Goal: Task Accomplishment & Management: Use online tool/utility

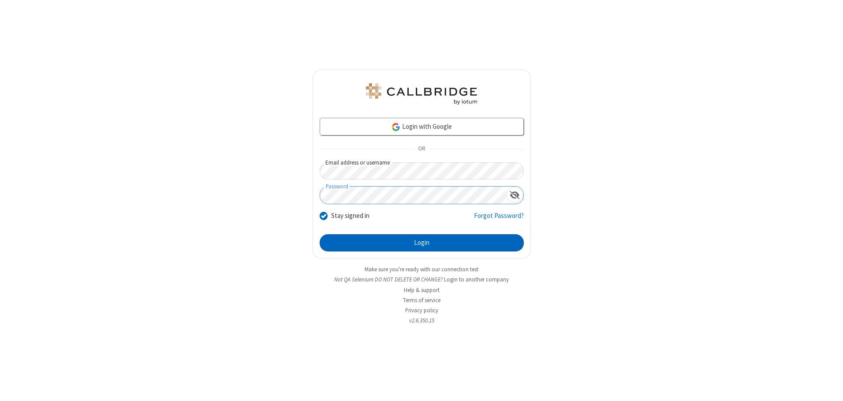
click at [421, 242] on button "Login" at bounding box center [422, 243] width 204 height 18
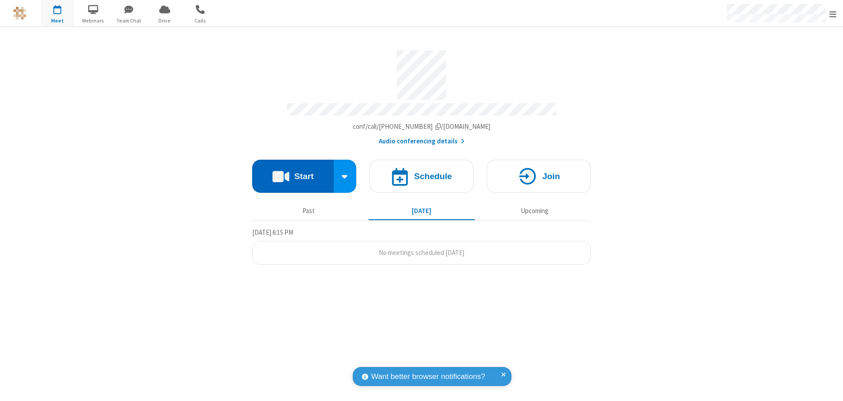
click at [293, 173] on button "Start" at bounding box center [293, 176] width 82 height 33
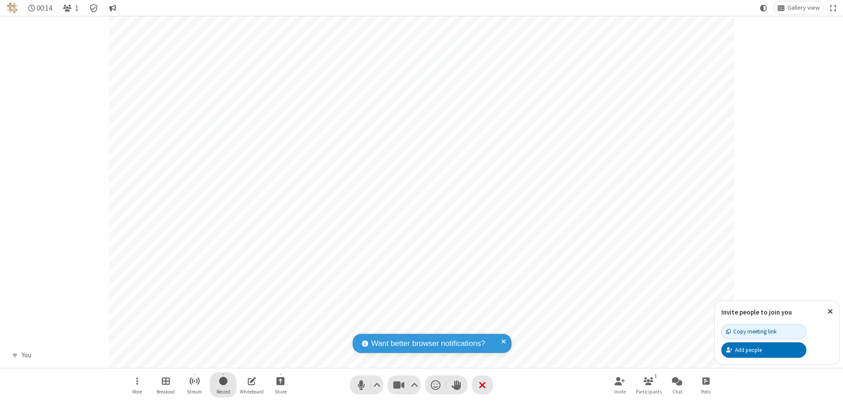
click at [223, 384] on span "Start recording" at bounding box center [223, 380] width 8 height 11
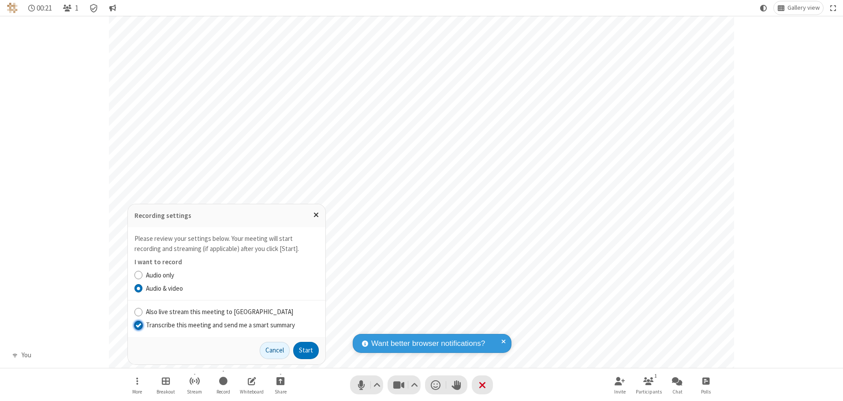
click at [138, 324] on input "Transcribe this meeting and send me a smart summary" at bounding box center [138, 324] width 8 height 9
click at [306, 350] on button "Start" at bounding box center [306, 351] width 26 height 18
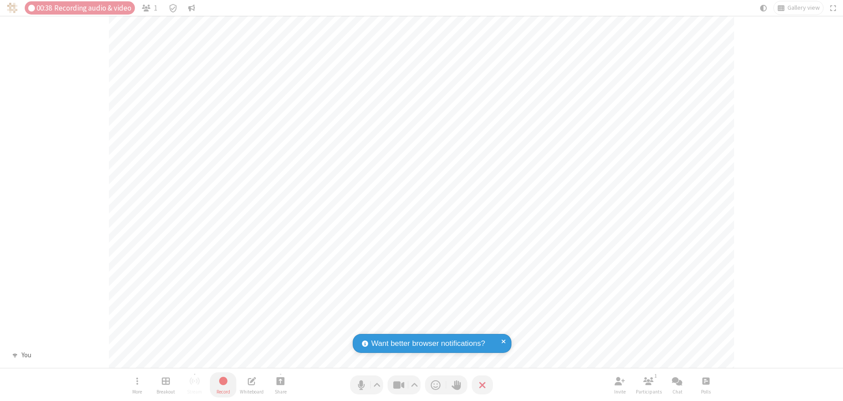
click at [223, 384] on span "Stop recording" at bounding box center [222, 381] width 11 height 12
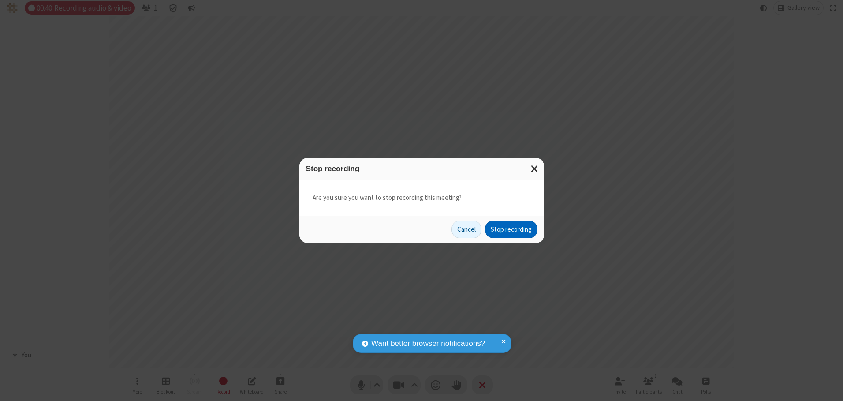
click at [511, 229] on button "Stop recording" at bounding box center [511, 229] width 52 height 18
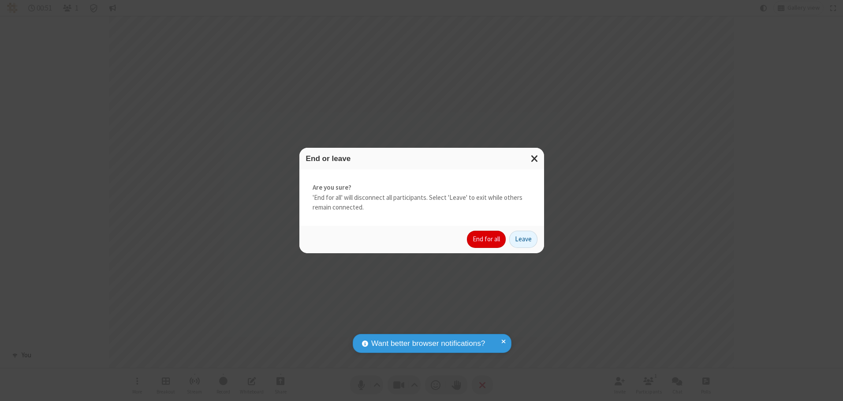
click at [487, 239] on button "End for all" at bounding box center [486, 240] width 39 height 18
